Goal: Task Accomplishment & Management: Complete application form

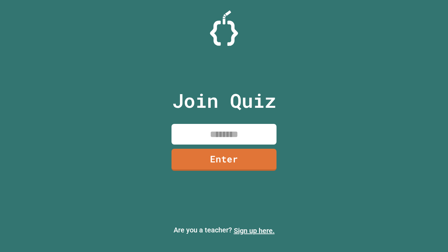
click at [254, 231] on link "Sign up here." at bounding box center [254, 231] width 41 height 8
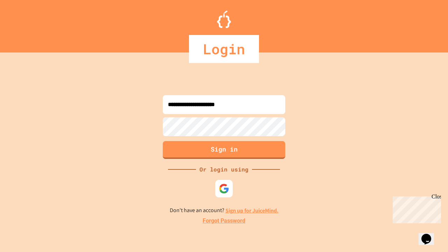
type input "**********"
